Goal: Navigation & Orientation: Find specific page/section

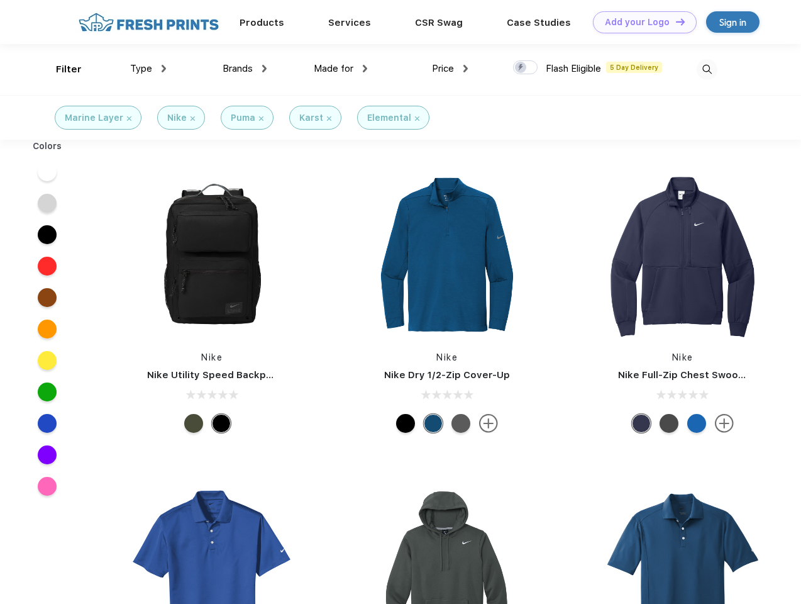
scroll to position [1, 0]
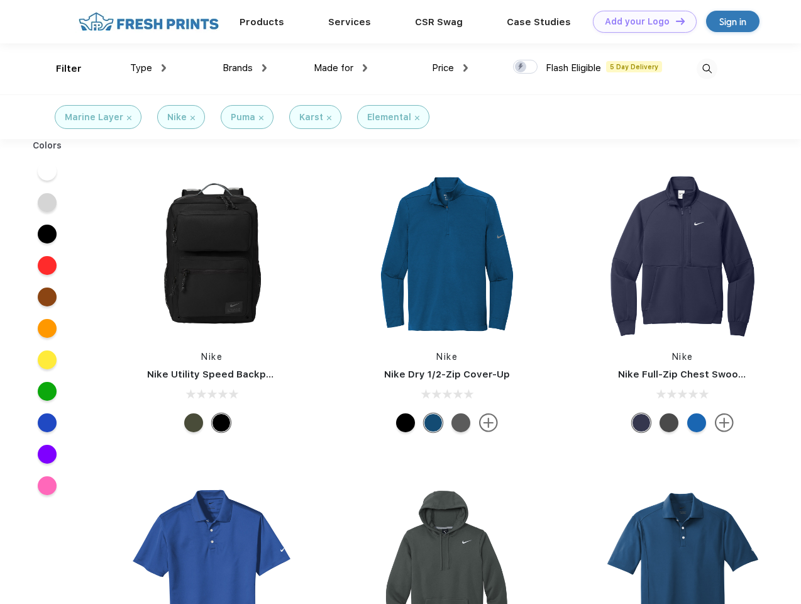
click at [640, 21] on link "Add your Logo Design Tool" at bounding box center [645, 22] width 104 height 22
click at [0, 0] on div "Design Tool" at bounding box center [0, 0] width 0 height 0
click at [675, 21] on link "Add your Logo Design Tool" at bounding box center [645, 22] width 104 height 22
click at [60, 69] on div "Filter" at bounding box center [69, 69] width 26 height 14
click at [148, 68] on span "Type" at bounding box center [141, 67] width 22 height 11
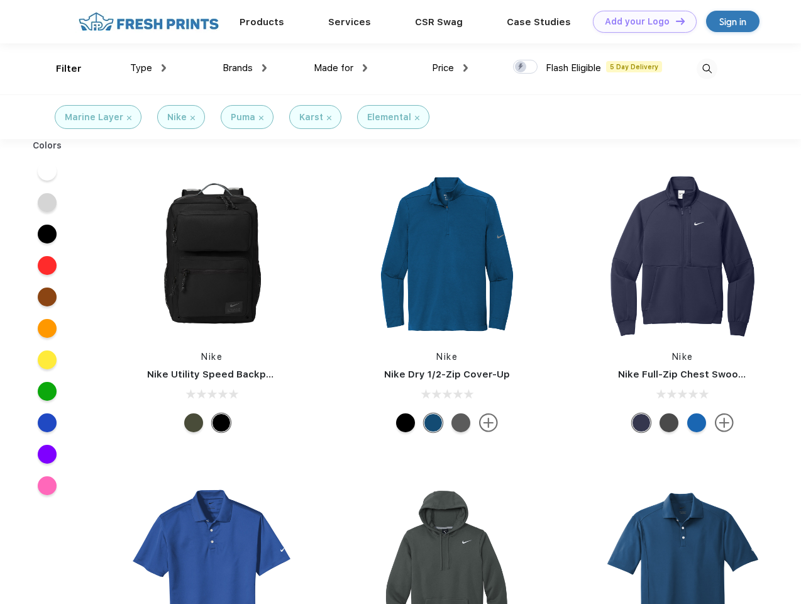
click at [245, 68] on span "Brands" at bounding box center [238, 67] width 30 height 11
click at [341, 68] on span "Made for" at bounding box center [334, 67] width 40 height 11
click at [450, 68] on span "Price" at bounding box center [443, 67] width 22 height 11
click at [526, 67] on div at bounding box center [525, 67] width 25 height 14
click at [521, 67] on input "checkbox" at bounding box center [517, 63] width 8 height 8
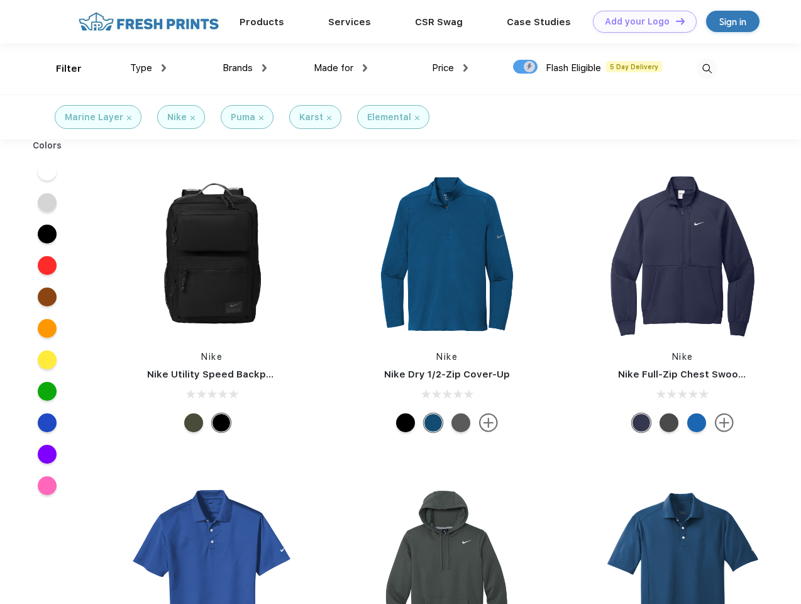
click at [707, 69] on img at bounding box center [707, 68] width 21 height 21
